Goal: Task Accomplishment & Management: Manage account settings

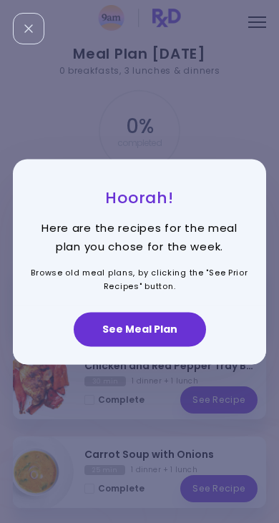
click at [97, 327] on button "See Meal Plan" at bounding box center [140, 329] width 132 height 34
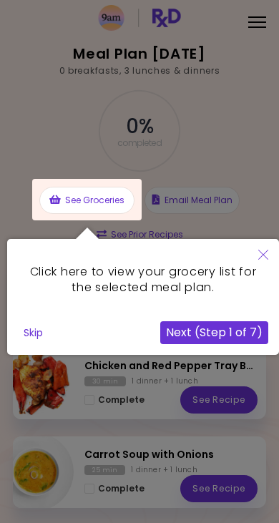
click at [261, 259] on icon "Close" at bounding box center [263, 255] width 10 height 10
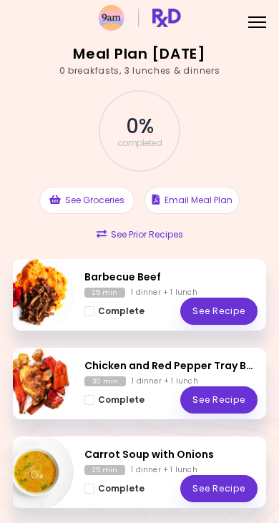
click at [93, 316] on button "Complete" at bounding box center [114, 311] width 60 height 16
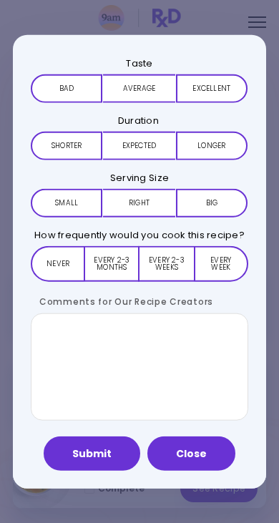
click at [137, 84] on button "Average" at bounding box center [139, 88] width 72 height 29
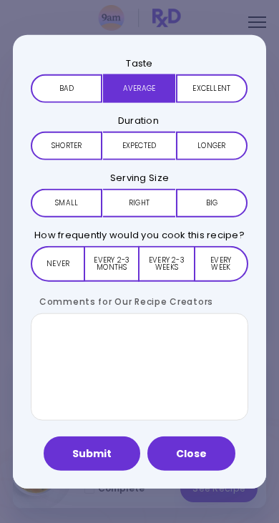
click at [172, 454] on button "Close" at bounding box center [191, 454] width 88 height 34
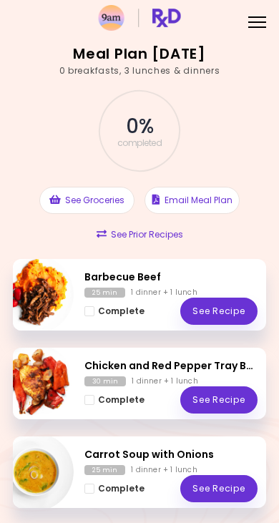
click at [88, 308] on span "Complete - Barbecue Beef" at bounding box center [89, 311] width 10 height 10
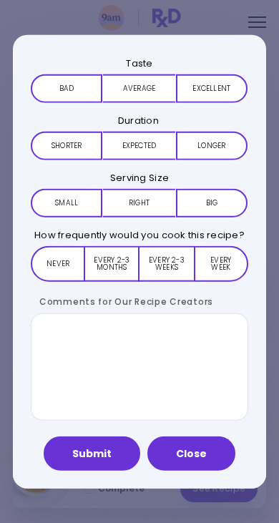
click at [95, 456] on button "Submit" at bounding box center [92, 454] width 97 height 34
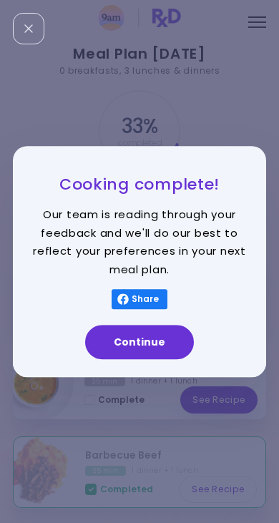
click at [114, 339] on button "Continue" at bounding box center [139, 342] width 109 height 34
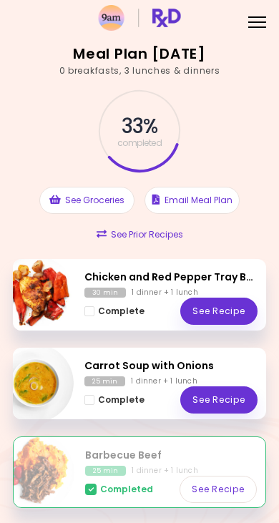
click at [88, 403] on span "Complete - Carrot Soup with Onions" at bounding box center [89, 400] width 10 height 10
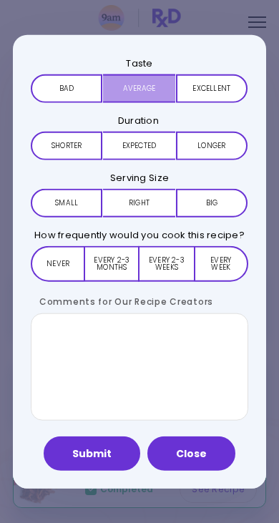
click at [129, 89] on button "Average" at bounding box center [139, 88] width 72 height 29
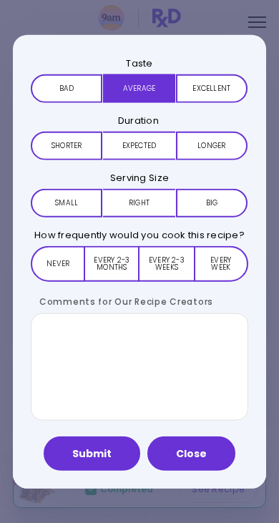
click at [124, 150] on button "Expected" at bounding box center [139, 146] width 72 height 29
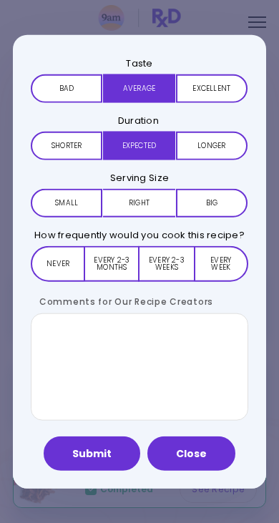
click at [131, 197] on button "Right" at bounding box center [139, 203] width 72 height 29
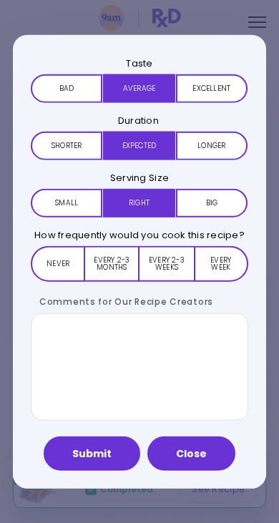
click at [59, 258] on button "Never" at bounding box center [58, 264] width 54 height 36
click at [82, 453] on button "Submit" at bounding box center [92, 454] width 97 height 34
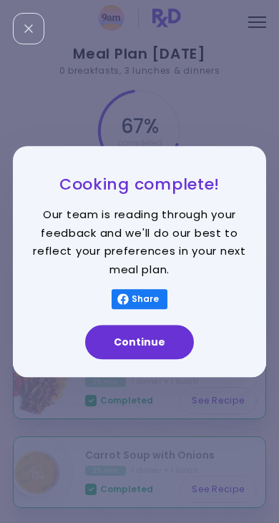
click at [119, 333] on button "Continue" at bounding box center [139, 342] width 109 height 34
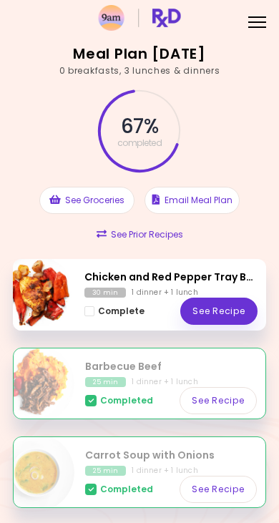
click at [147, 283] on h2 "Chicken and Red Pepper Tray Bake" at bounding box center [170, 277] width 173 height 15
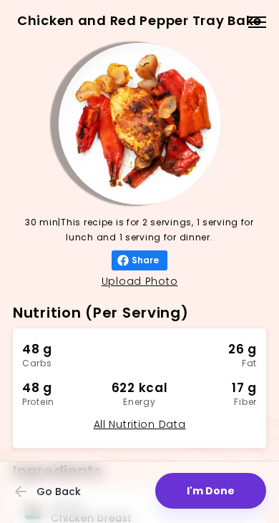
click at [195, 473] on button "I'm Done" at bounding box center [210, 491] width 111 height 36
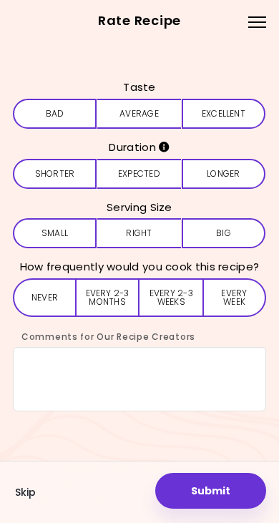
click at [22, 487] on span "Skip" at bounding box center [25, 492] width 21 height 11
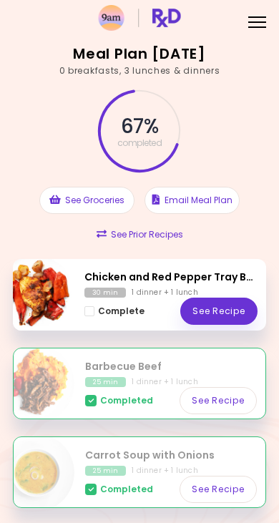
click at [45, 283] on img "Info - Chicken and Red Pepper Tray Bake" at bounding box center [33, 294] width 79 height 79
select select "*"
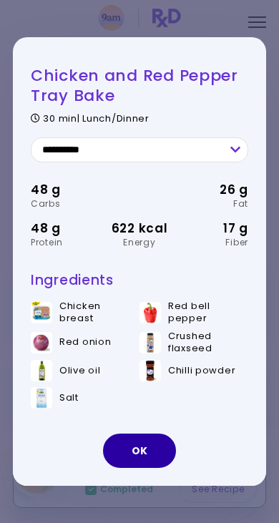
click at [136, 463] on button "OK" at bounding box center [139, 451] width 73 height 34
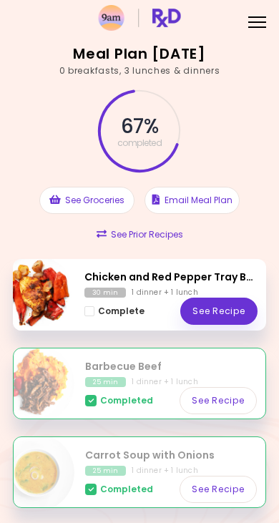
click at [190, 300] on link "See Recipe" at bounding box center [218, 311] width 77 height 27
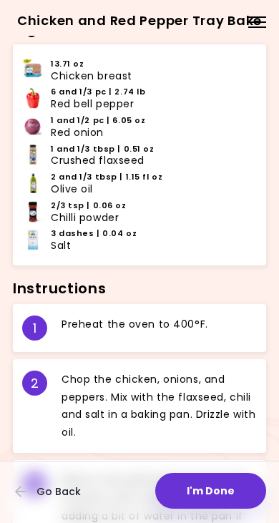
scroll to position [442, 0]
